Goal: Task Accomplishment & Management: Use online tool/utility

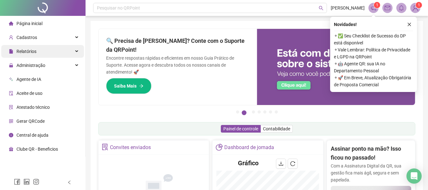
click at [67, 48] on div "Relatórios" at bounding box center [42, 51] width 83 height 13
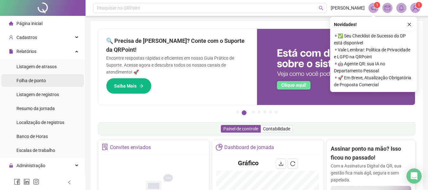
click at [36, 79] on span "Folha de ponto" at bounding box center [30, 80] width 29 height 5
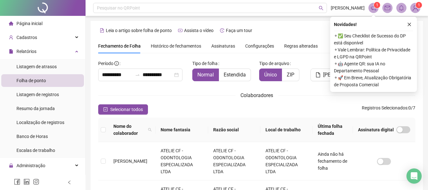
scroll to position [35, 0]
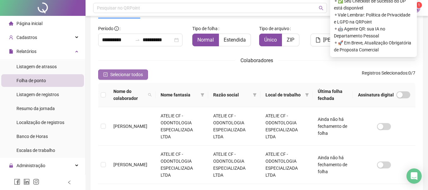
click at [106, 73] on icon "check-square" at bounding box center [105, 74] width 4 height 4
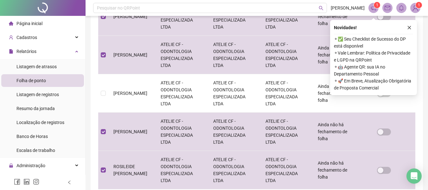
scroll to position [234, 0]
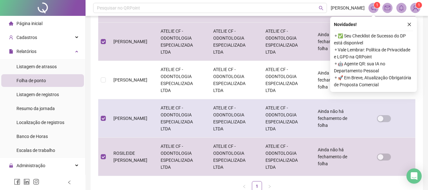
click at [108, 117] on td "[PERSON_NAME]" at bounding box center [131, 118] width 47 height 38
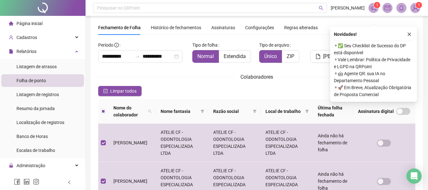
scroll to position [0, 0]
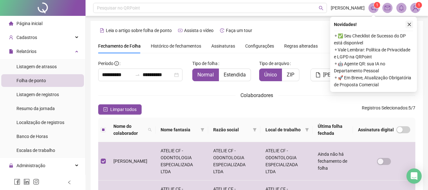
click at [409, 24] on icon "close" at bounding box center [409, 24] width 4 height 4
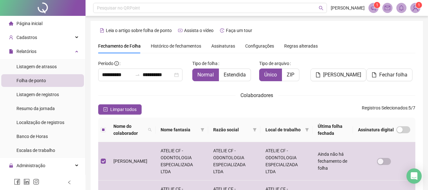
click at [179, 76] on icon "close-circle" at bounding box center [176, 75] width 4 height 4
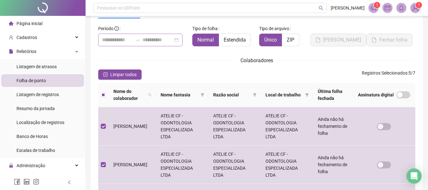
click at [119, 35] on div at bounding box center [140, 40] width 84 height 13
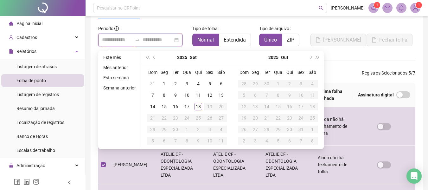
click at [117, 39] on input at bounding box center [117, 40] width 30 height 8
type input "**********"
click at [152, 55] on button "prev-year" at bounding box center [154, 57] width 7 height 13
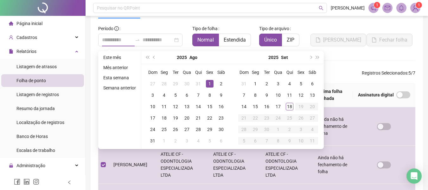
type input "**********"
click at [210, 84] on div "1" at bounding box center [210, 84] width 8 height 8
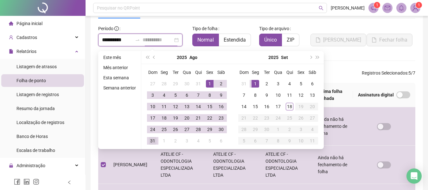
type input "**********"
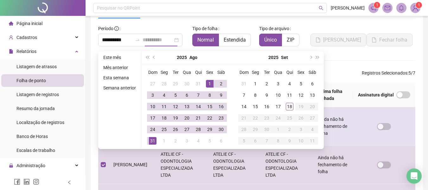
click at [155, 142] on div "31" at bounding box center [153, 141] width 8 height 8
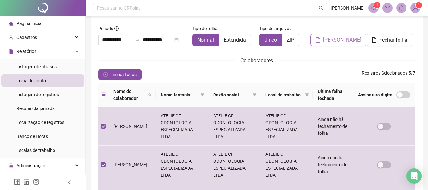
click at [344, 43] on span "[PERSON_NAME]" at bounding box center [342, 40] width 38 height 8
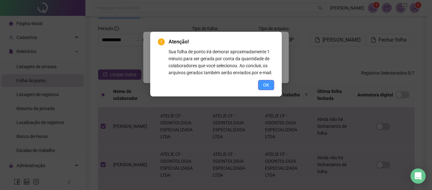
click at [264, 85] on span "OK" at bounding box center [266, 84] width 6 height 7
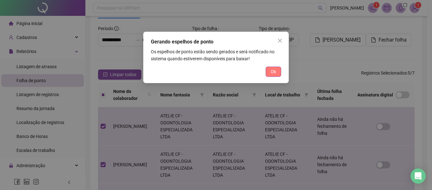
click at [276, 74] on span "Ok" at bounding box center [273, 71] width 5 height 7
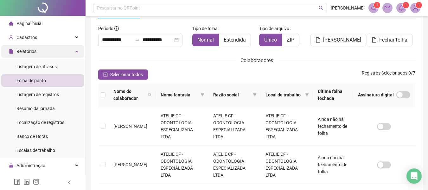
click at [38, 52] on div "Relatórios" at bounding box center [42, 51] width 83 height 13
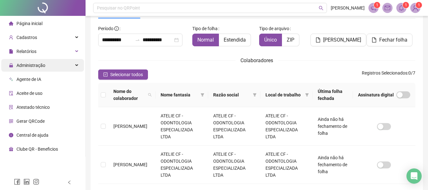
click at [34, 67] on span "Administração" at bounding box center [30, 65] width 29 height 5
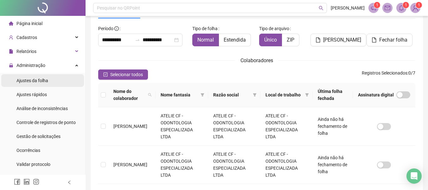
click at [35, 79] on span "Ajustes da folha" at bounding box center [32, 80] width 32 height 5
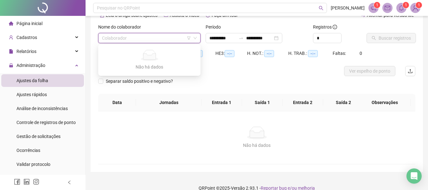
click at [154, 35] on input "search" at bounding box center [146, 37] width 89 height 9
type input "**********"
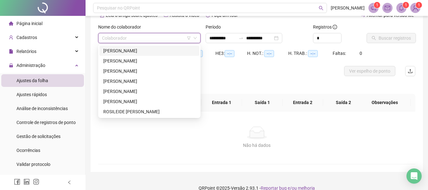
click at [141, 54] on div "[PERSON_NAME]" at bounding box center [149, 50] width 92 height 7
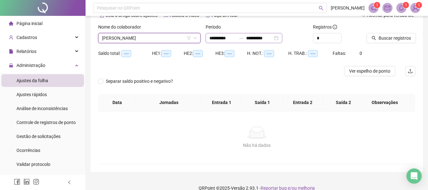
click at [282, 39] on div "**********" at bounding box center [243, 38] width 77 height 10
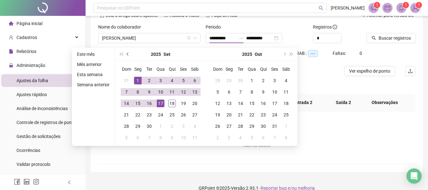
click at [128, 57] on button "prev-year" at bounding box center [127, 54] width 7 height 13
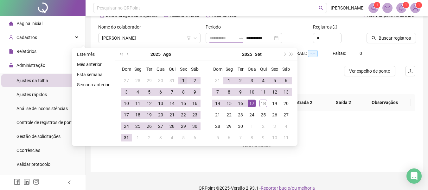
type input "**********"
click at [180, 80] on div "1" at bounding box center [184, 81] width 8 height 8
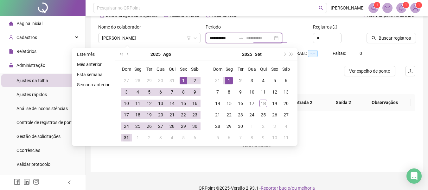
type input "**********"
click at [127, 137] on div "31" at bounding box center [127, 138] width 8 height 8
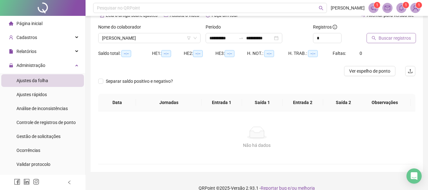
click at [388, 37] on span "Buscar registros" at bounding box center [394, 38] width 32 height 7
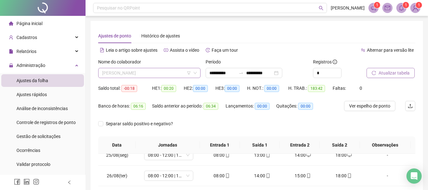
click at [160, 75] on span "[PERSON_NAME]" at bounding box center [149, 72] width 95 height 9
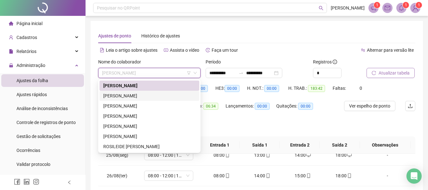
click at [143, 97] on div "[PERSON_NAME]" at bounding box center [149, 95] width 92 height 7
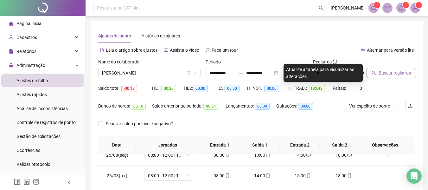
click at [375, 76] on button "Buscar registros" at bounding box center [390, 73] width 49 height 10
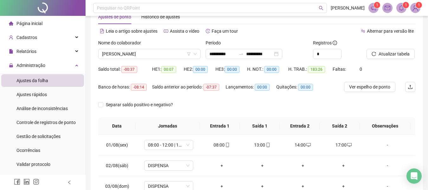
scroll to position [9, 0]
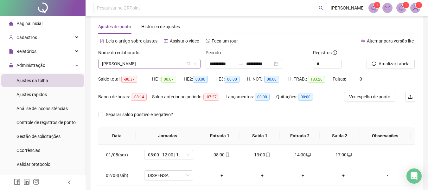
click at [168, 63] on span "[PERSON_NAME]" at bounding box center [149, 63] width 95 height 9
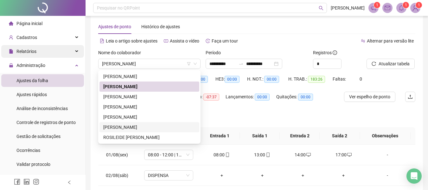
click at [46, 52] on div "Relatórios" at bounding box center [42, 51] width 83 height 13
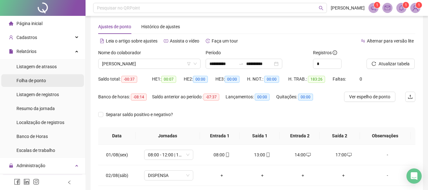
click at [39, 83] on span "Folha de ponto" at bounding box center [30, 80] width 29 height 5
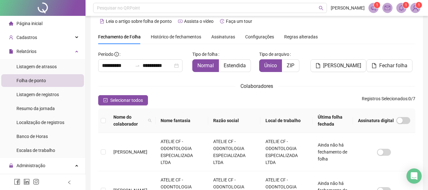
scroll to position [35, 0]
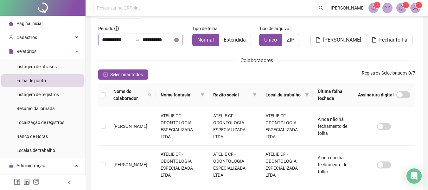
click at [179, 38] on icon "close-circle" at bounding box center [176, 40] width 4 height 4
click at [106, 39] on input at bounding box center [117, 40] width 30 height 8
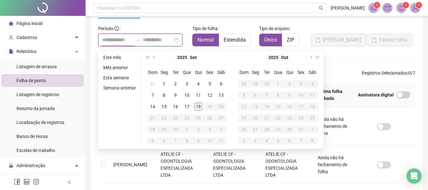
type input "**********"
click at [155, 60] on button "prev-year" at bounding box center [154, 57] width 7 height 13
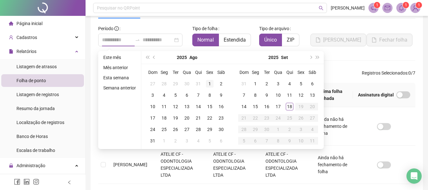
type input "**********"
click at [211, 82] on div "1" at bounding box center [210, 84] width 8 height 8
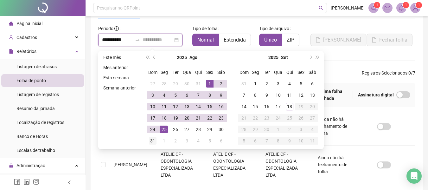
type input "**********"
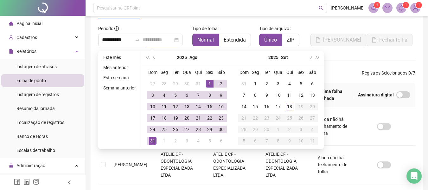
click at [155, 140] on div "31" at bounding box center [153, 141] width 8 height 8
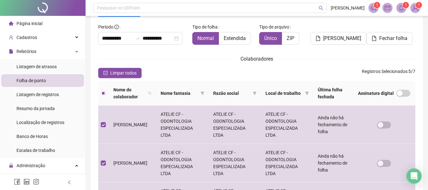
scroll to position [18, 0]
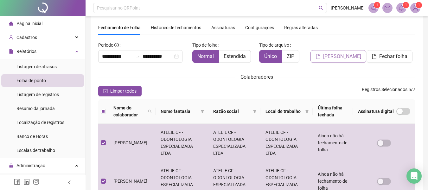
click at [331, 58] on span "[PERSON_NAME]" at bounding box center [342, 57] width 38 height 8
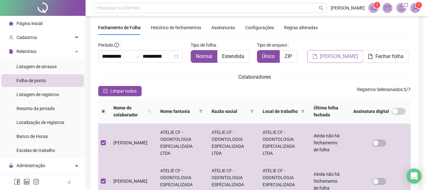
scroll to position [35, 0]
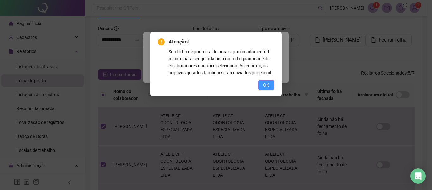
click at [267, 82] on span "OK" at bounding box center [266, 84] width 6 height 7
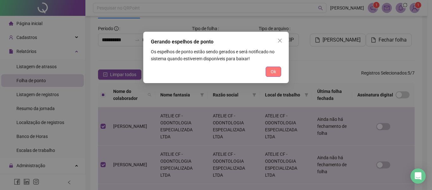
click at [271, 71] on span "Ok" at bounding box center [273, 71] width 5 height 7
